Goal: Information Seeking & Learning: Compare options

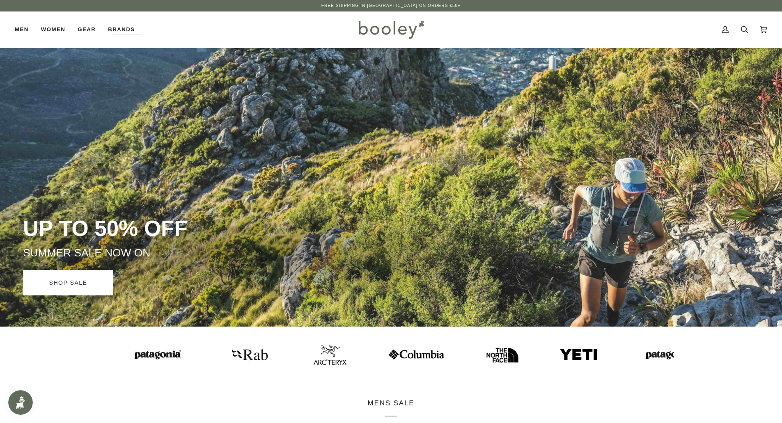
click at [96, 276] on link "SHOP SALE" at bounding box center [68, 282] width 90 height 25
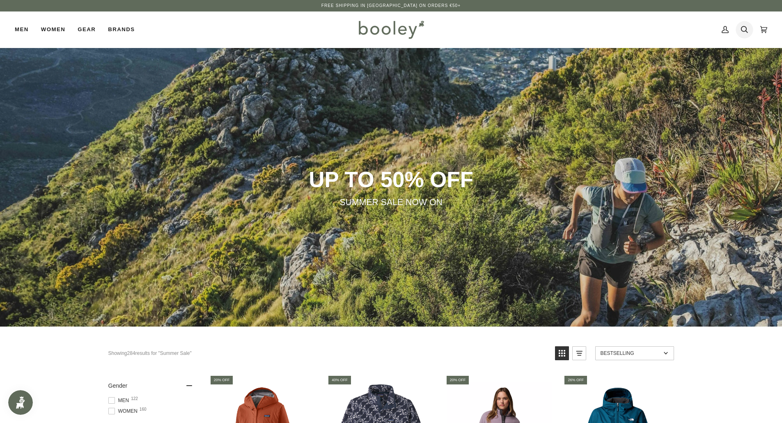
click at [739, 26] on link "Search" at bounding box center [744, 29] width 19 height 36
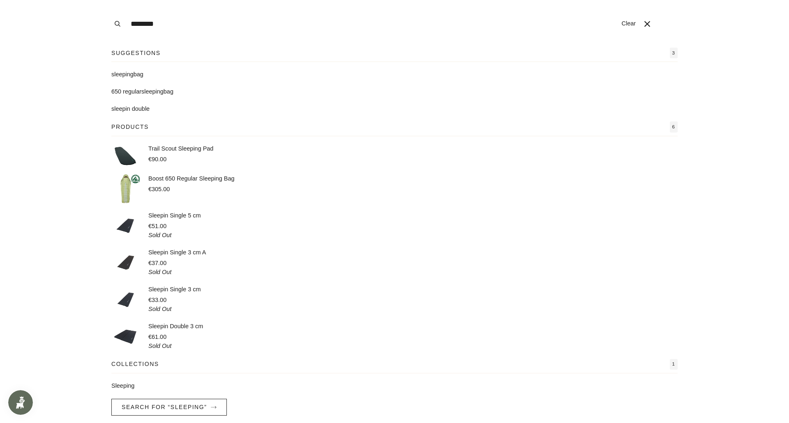
type input "********"
click at [130, 74] on mark "sleeping" at bounding box center [122, 74] width 22 height 7
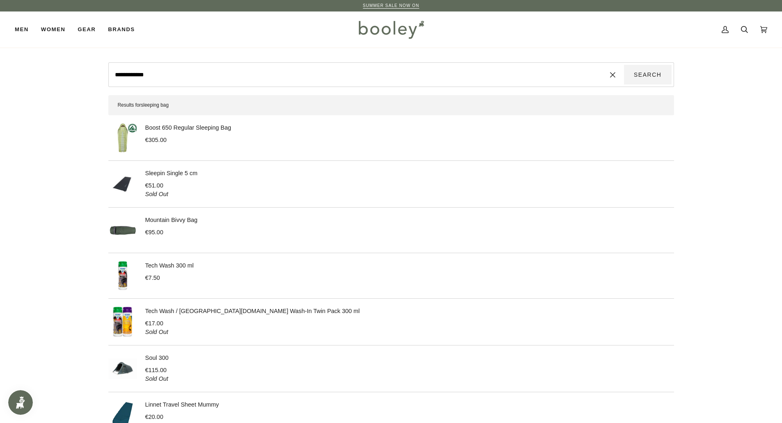
click at [167, 128] on link "Boost 650 Regular Sleeping Bag" at bounding box center [188, 127] width 86 height 7
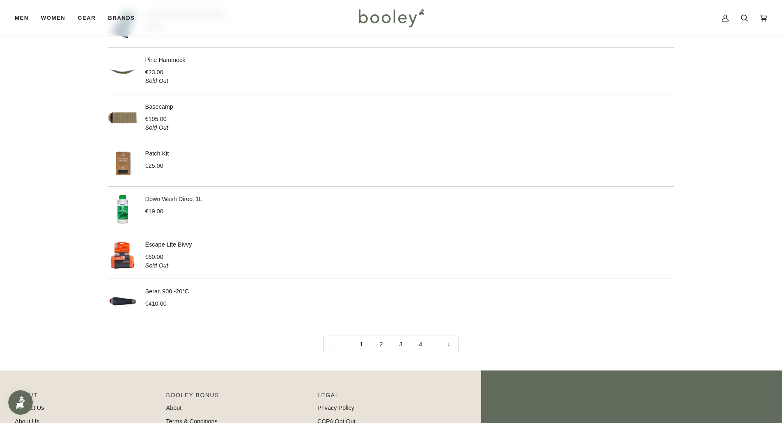
scroll to position [904, 0]
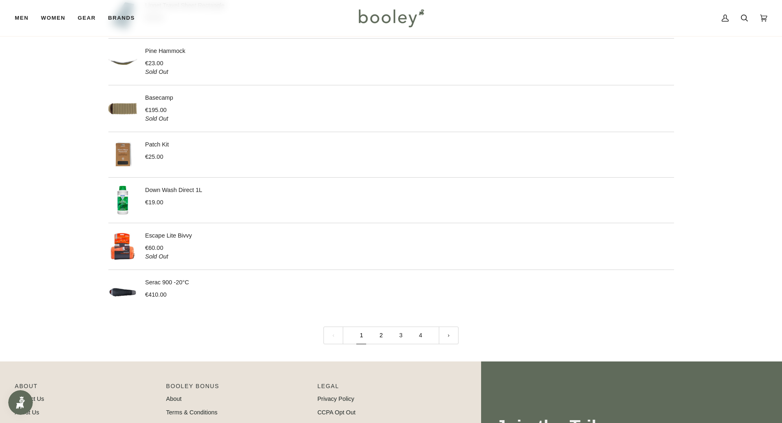
click at [382, 335] on link "2" at bounding box center [381, 336] width 20 height 18
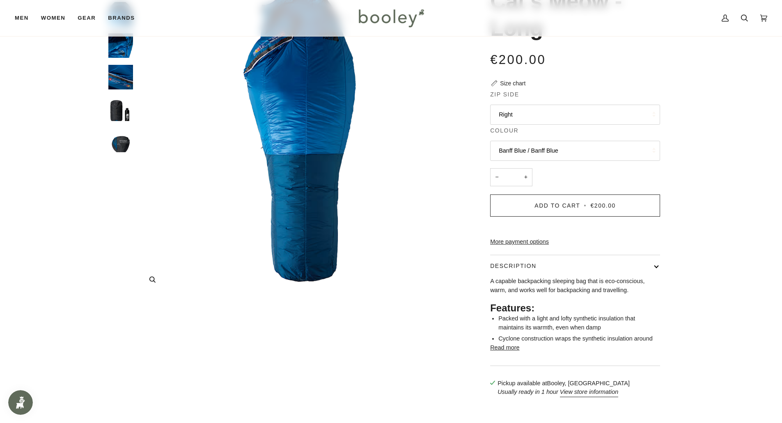
scroll to position [123, 0]
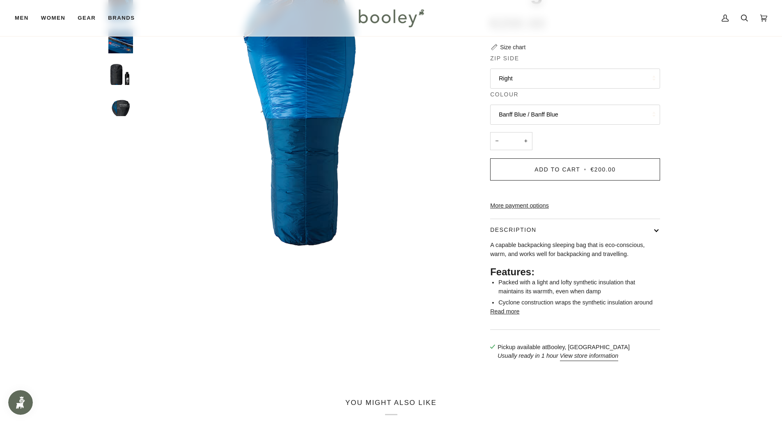
click at [511, 317] on button "Read more" at bounding box center [504, 312] width 29 height 9
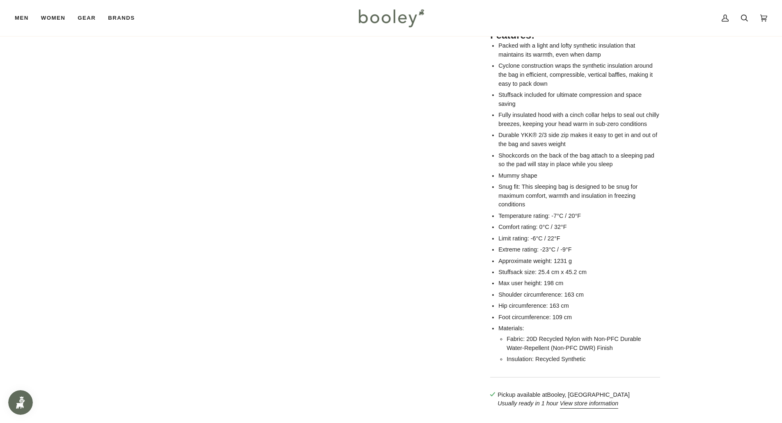
scroll to position [329, 0]
